Goal: Task Accomplishment & Management: Manage account settings

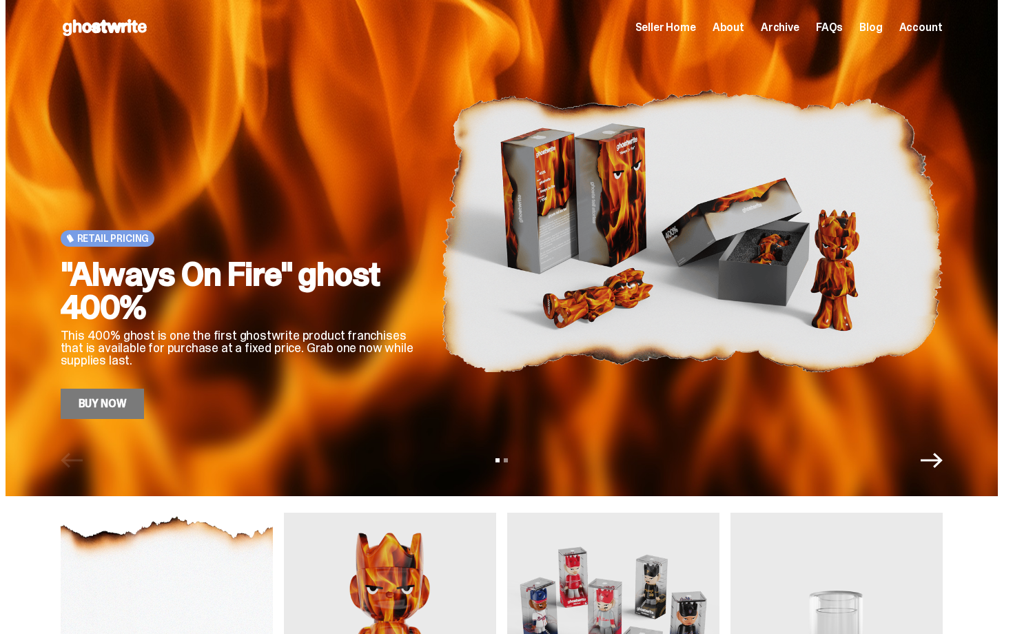
click at [696, 34] on div "Seller Home About Archive FAQs Blog Account" at bounding box center [789, 27] width 307 height 17
click at [694, 28] on span "Seller Home" at bounding box center [666, 27] width 61 height 11
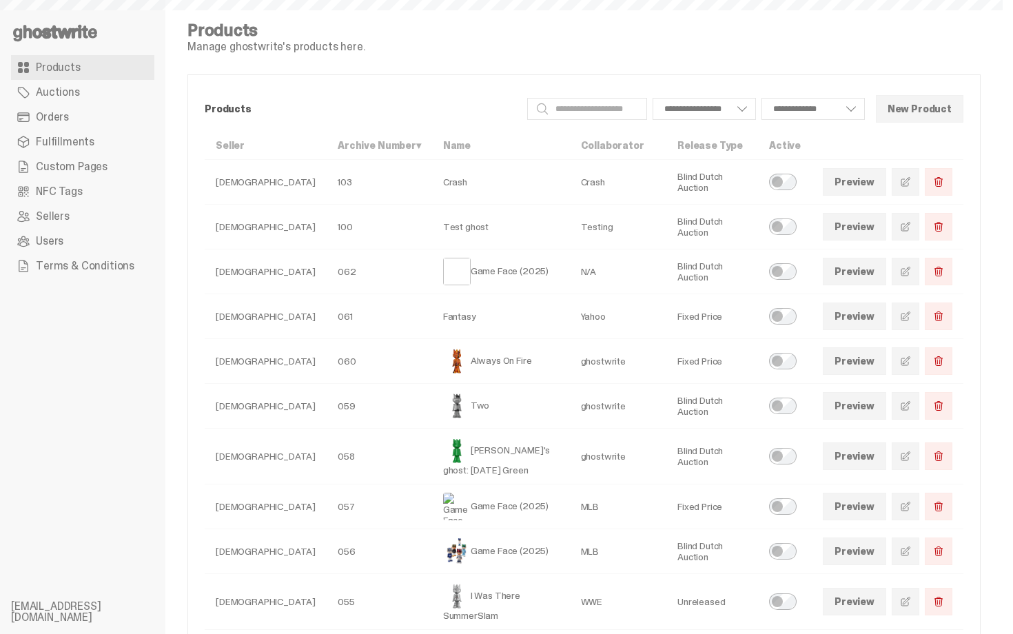
select select
click at [62, 113] on span "Orders" at bounding box center [52, 117] width 33 height 11
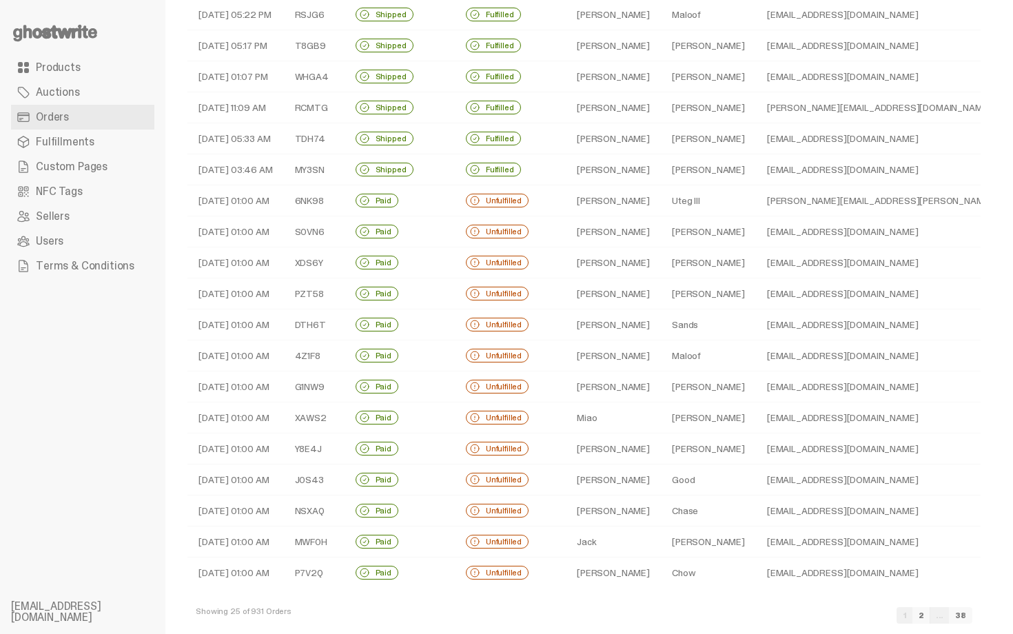
scroll to position [296, 0]
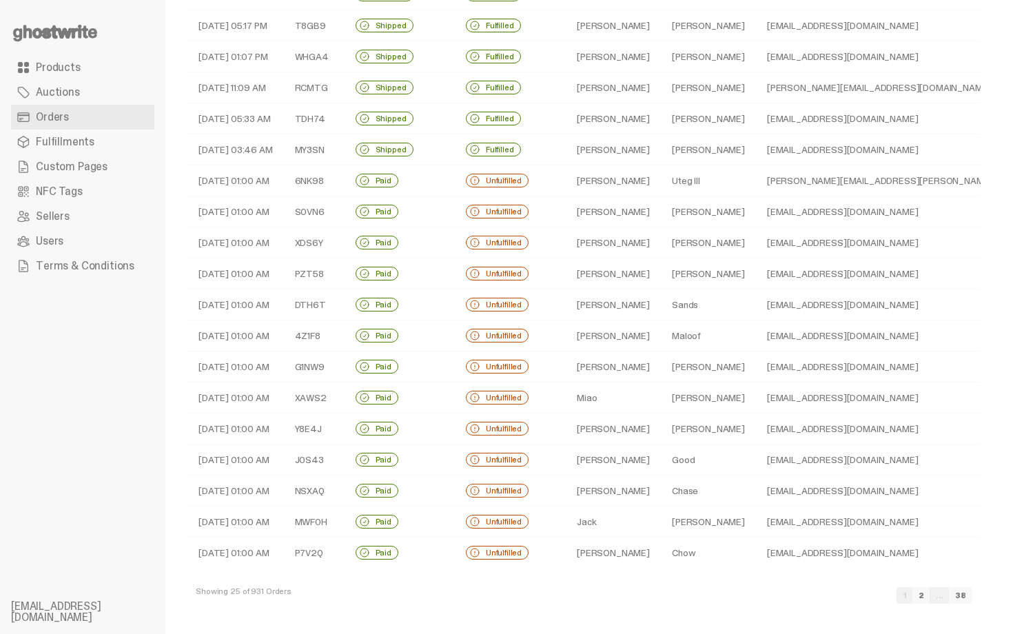
click at [597, 407] on td "Miao" at bounding box center [613, 398] width 95 height 31
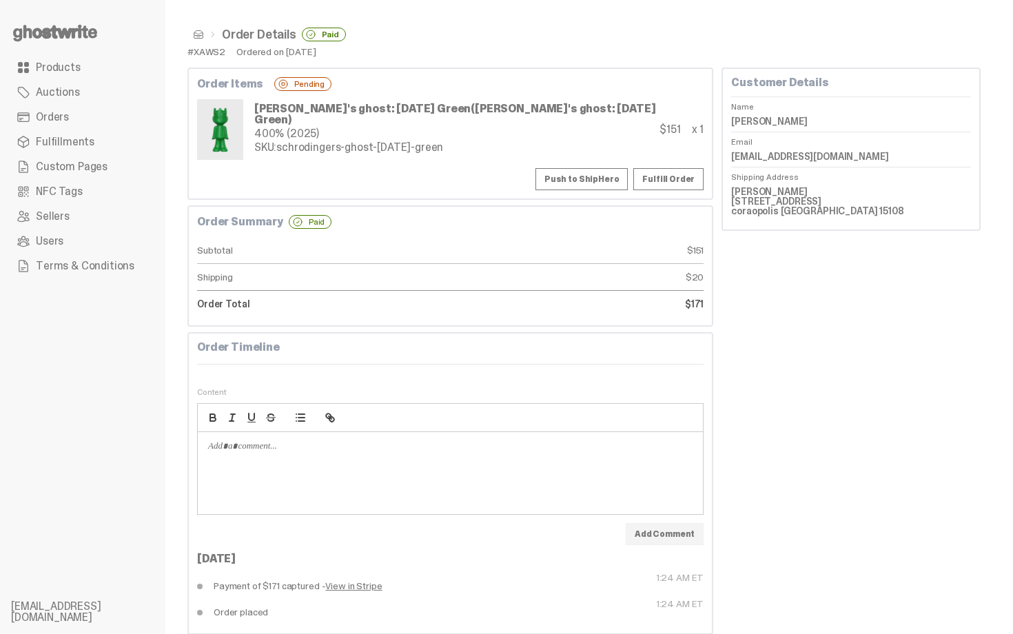
click at [77, 117] on link "Orders" at bounding box center [82, 117] width 143 height 25
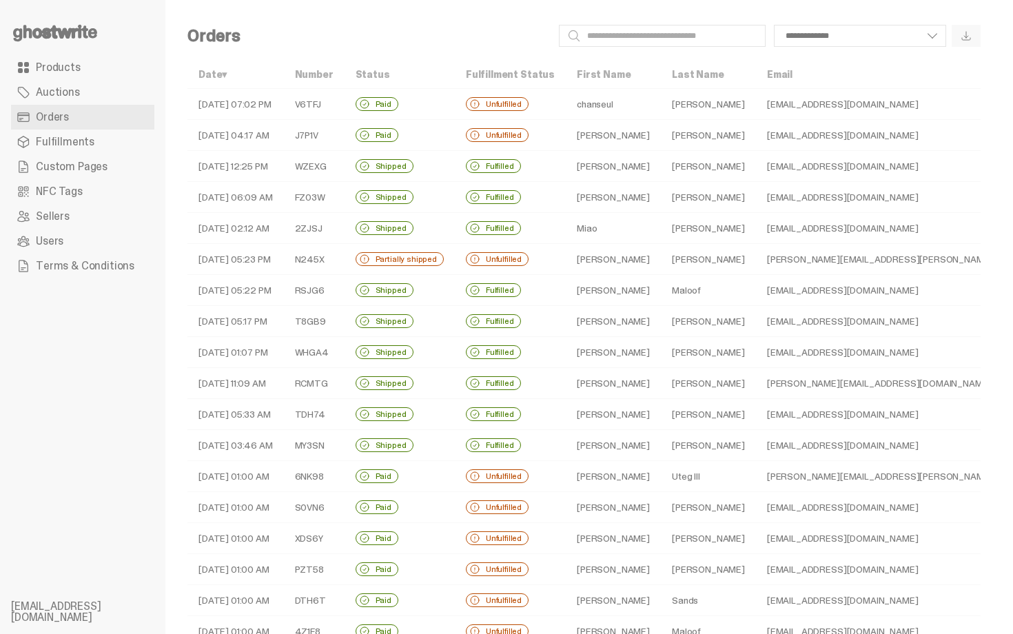
click at [566, 261] on td "[PERSON_NAME]" at bounding box center [613, 259] width 95 height 31
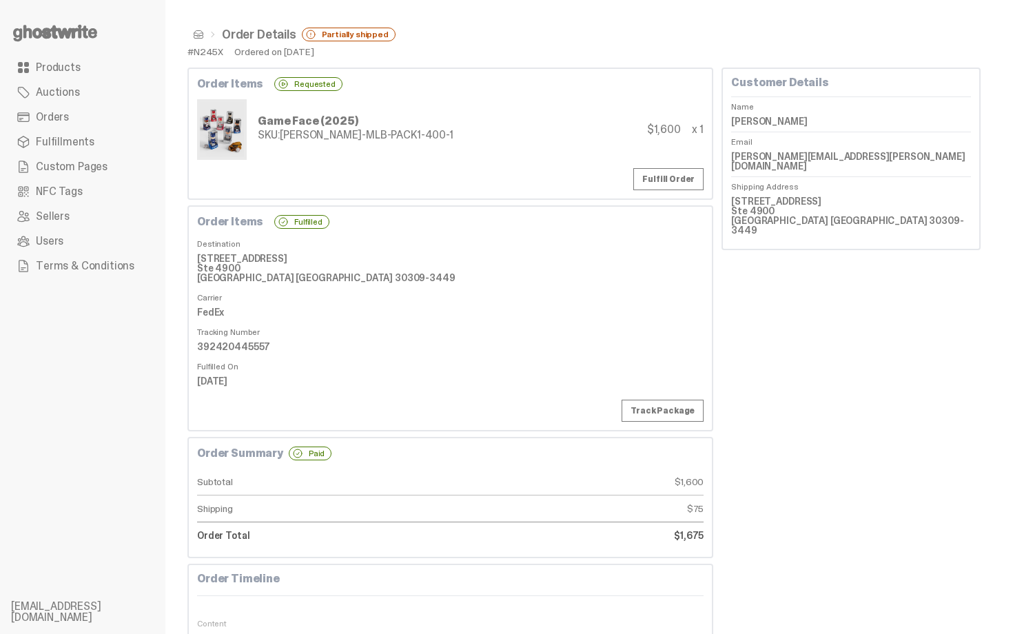
click at [385, 150] on div "Game Face (2025) SKU: [PERSON_NAME]-MLB-PACK1-400-1" at bounding box center [325, 129] width 256 height 61
click at [232, 345] on dd "392420445557" at bounding box center [450, 346] width 507 height 21
copy dd "392420445557"
click at [678, 181] on link "Fulfill Order" at bounding box center [669, 179] width 70 height 22
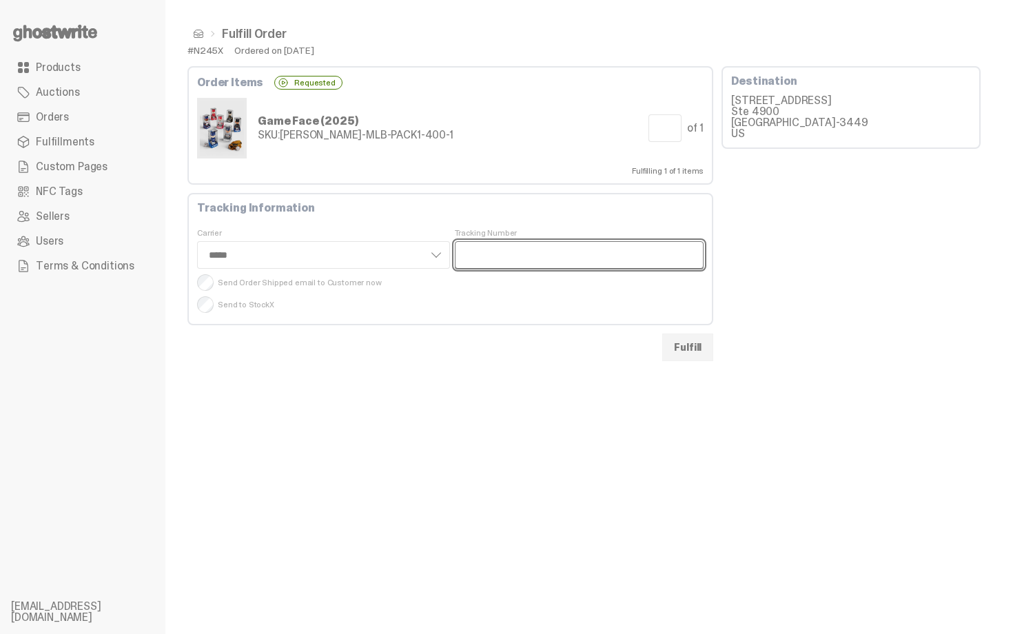
click at [514, 249] on input "Tracking Number" at bounding box center [580, 255] width 250 height 28
paste input "**********"
type input "**********"
select select "*****"
type input "**********"
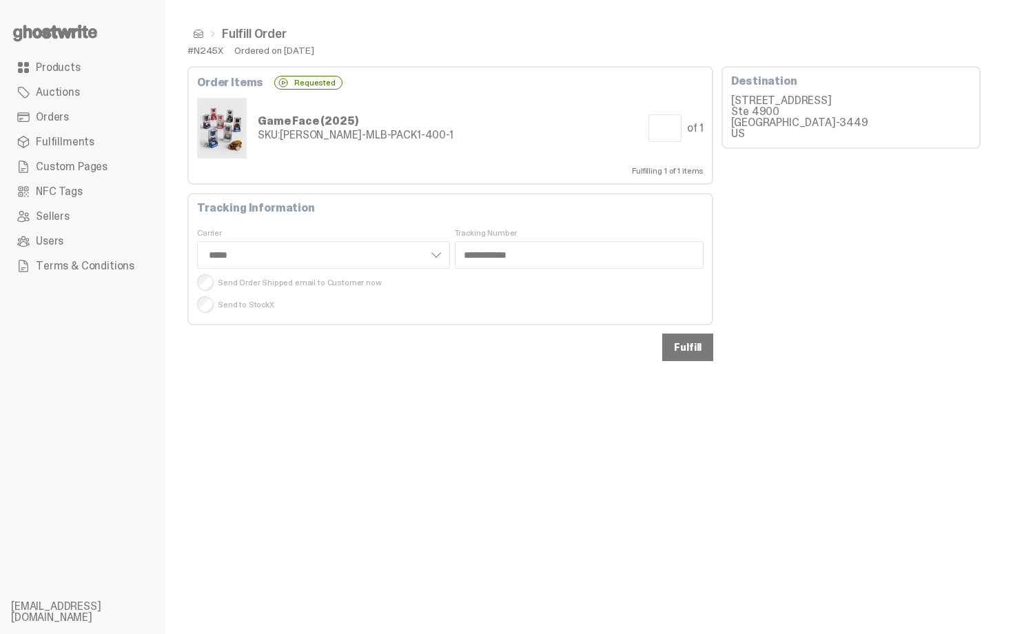
click at [705, 350] on button "Fulfill" at bounding box center [688, 348] width 51 height 28
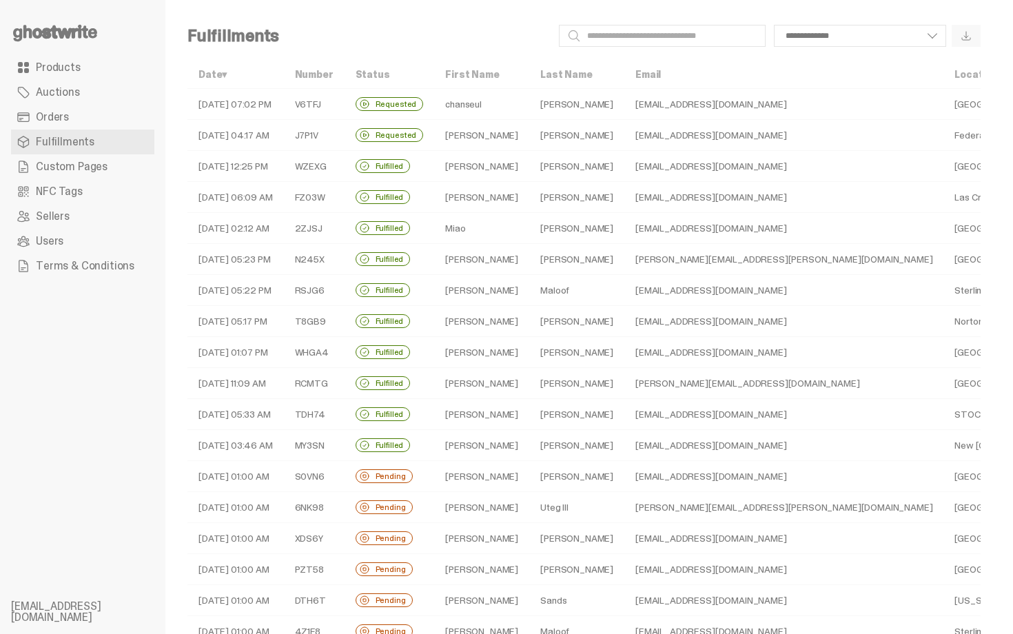
click at [489, 139] on td "[PERSON_NAME]" at bounding box center [481, 135] width 95 height 31
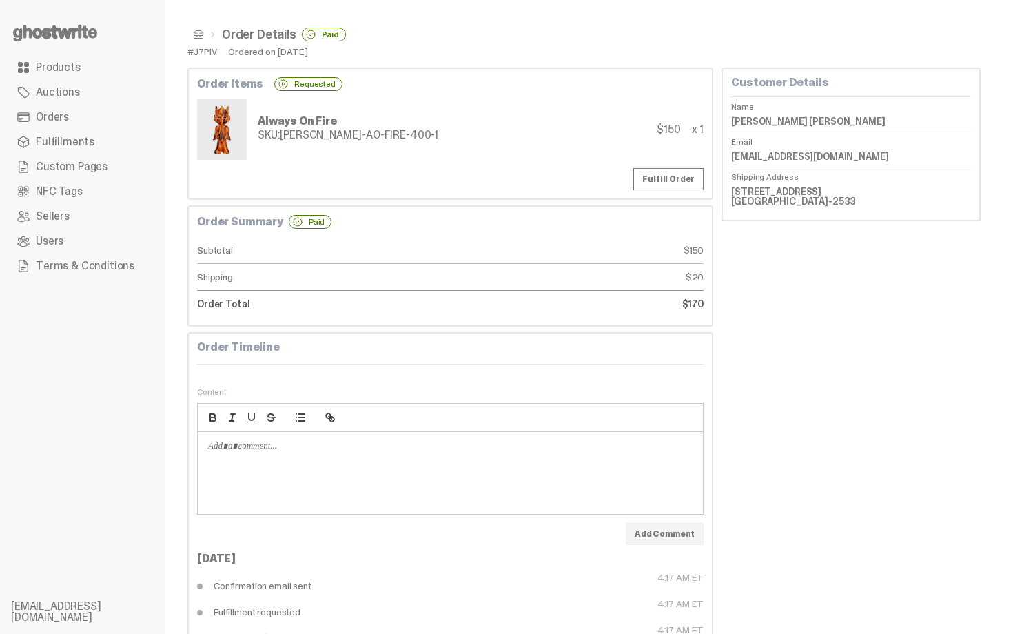
click at [137, 120] on link "Orders" at bounding box center [82, 117] width 143 height 25
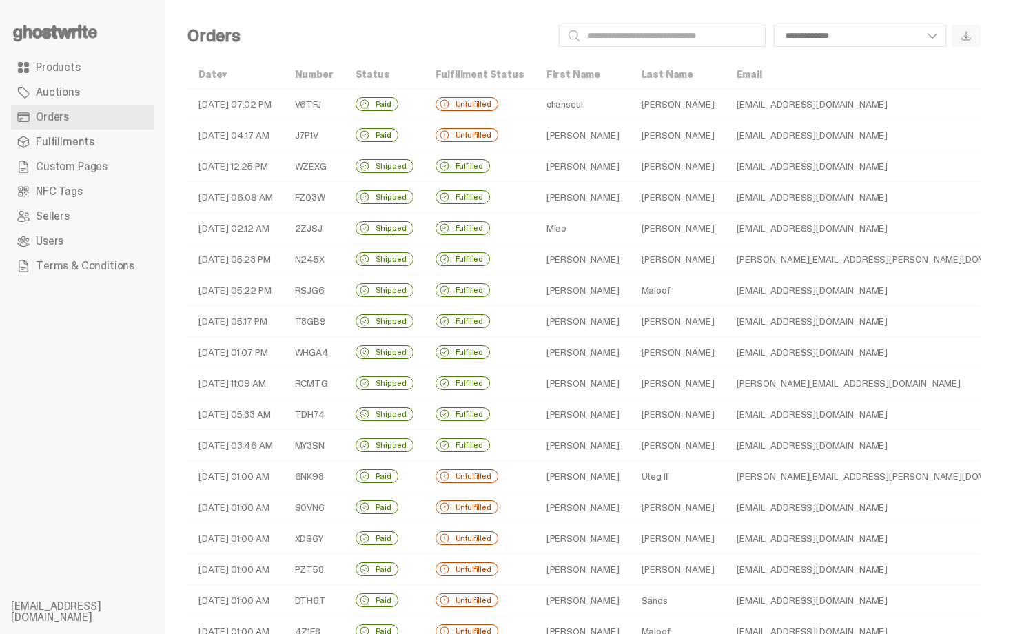
click at [476, 105] on div "Unfulfilled" at bounding box center [467, 104] width 63 height 14
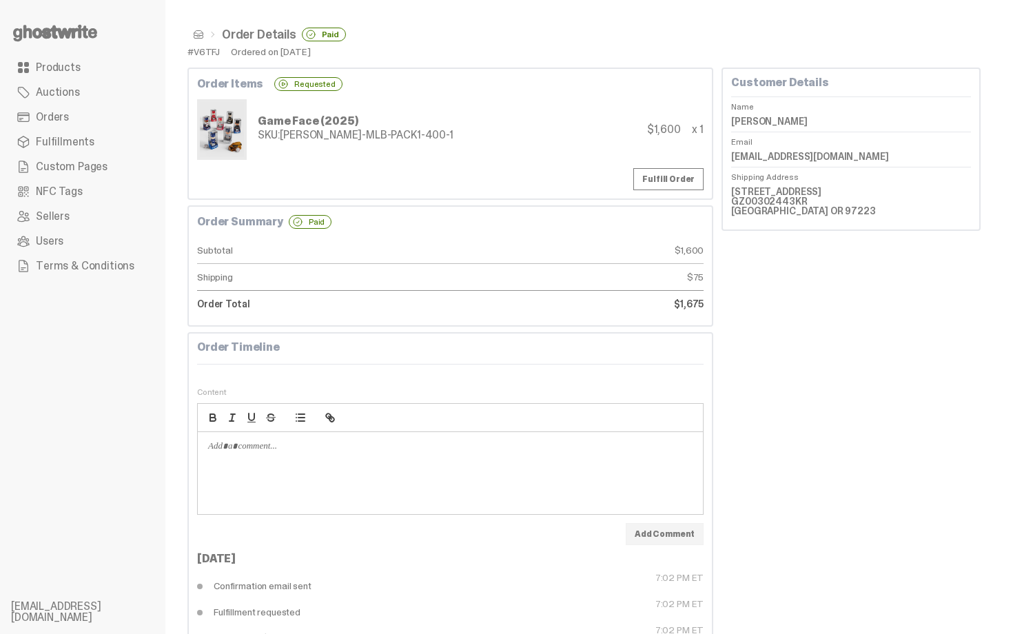
click at [620, 143] on div "Game Face (2025) SKU: [PERSON_NAME]-MLB-PACK1-400-1 $1,600 x 1" at bounding box center [450, 129] width 507 height 61
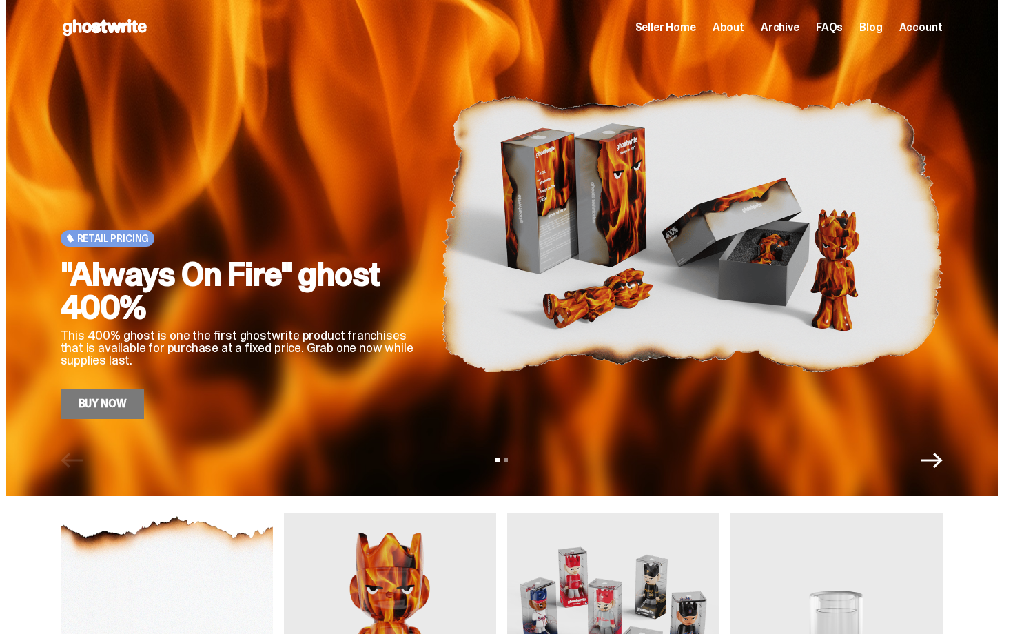
scroll to position [620, 0]
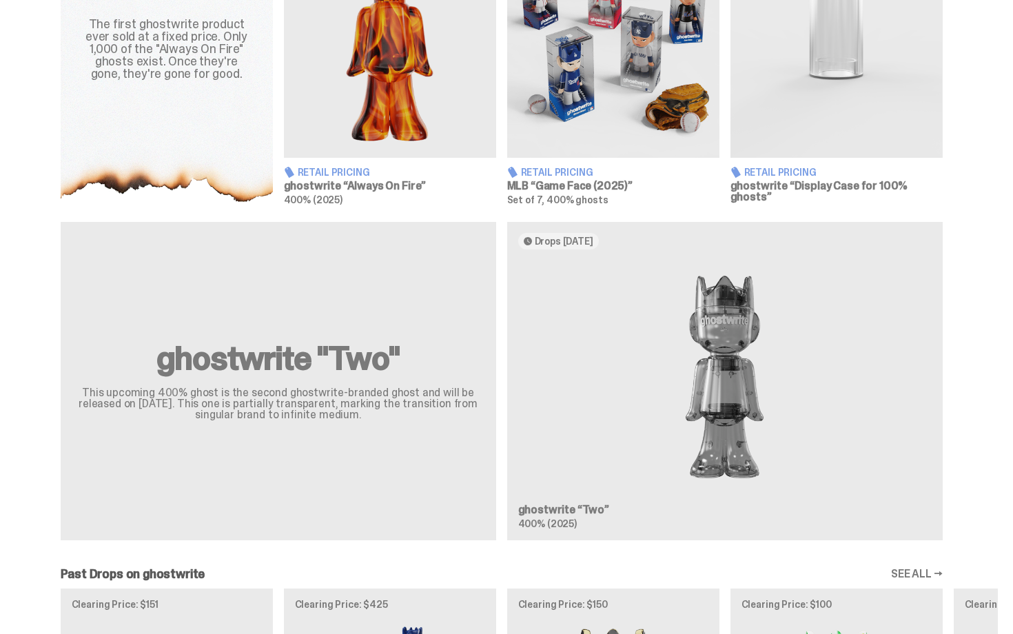
click at [624, 92] on img at bounding box center [613, 24] width 212 height 265
